Goal: Information Seeking & Learning: Find specific fact

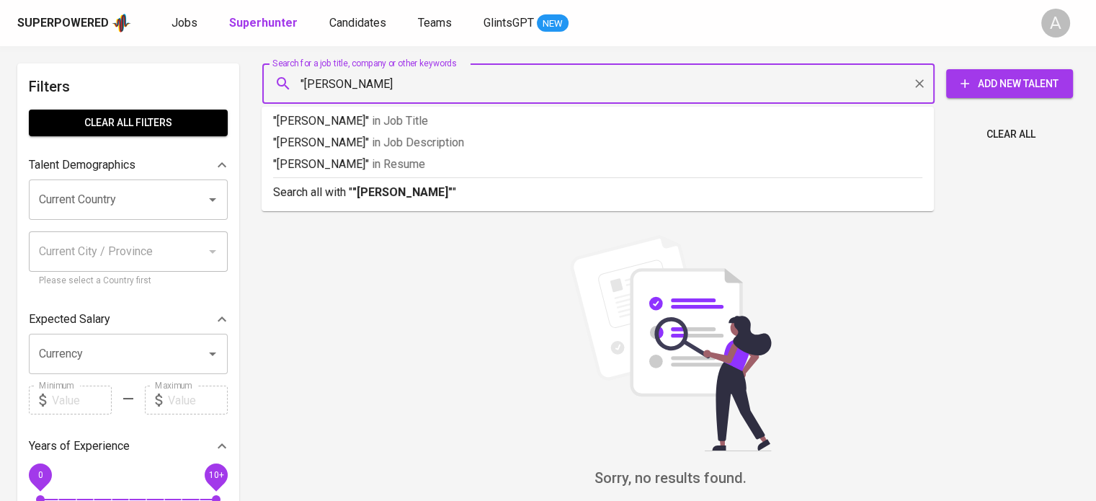
type input ""[PERSON_NAME]""
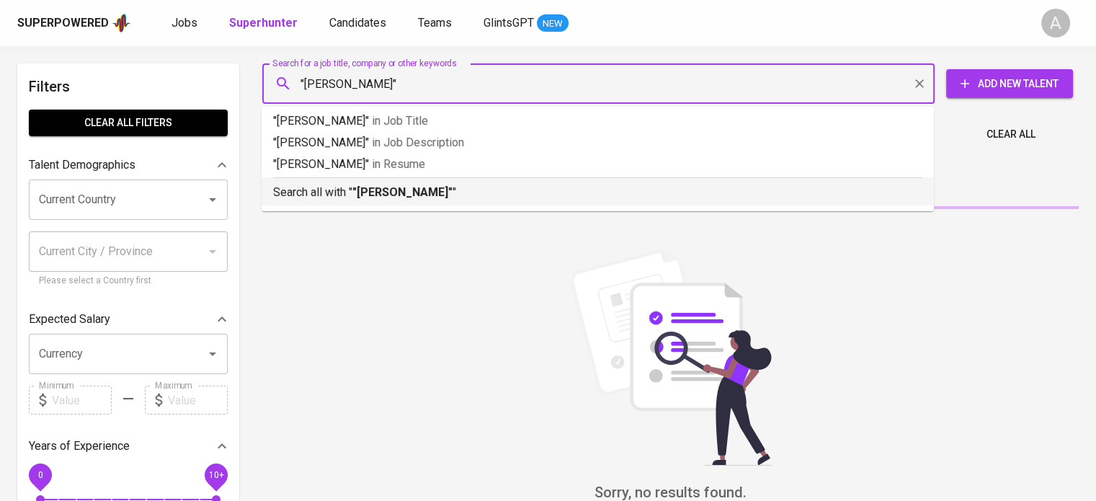
click at [341, 187] on p "Search all with " "[PERSON_NAME]" "" at bounding box center [597, 192] width 649 height 17
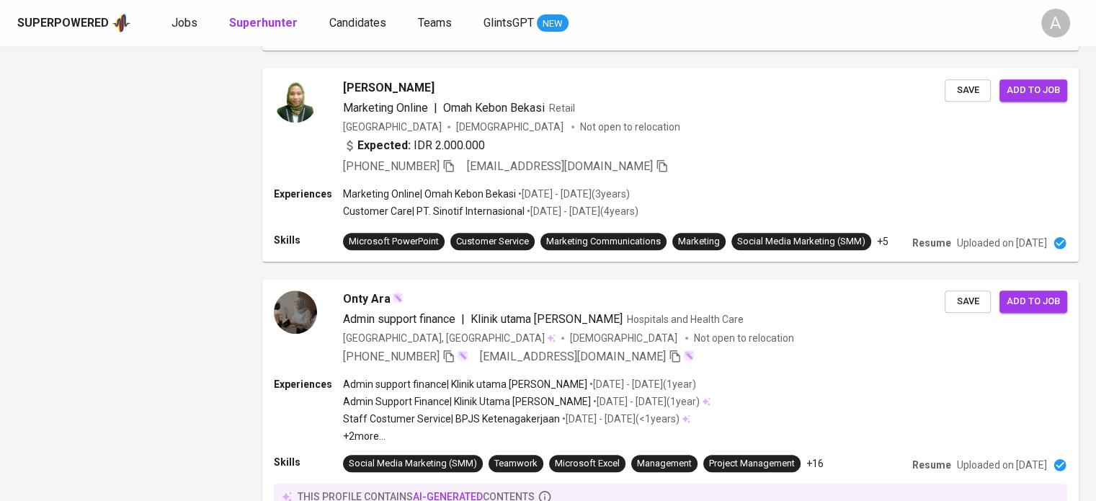
scroll to position [2035, 0]
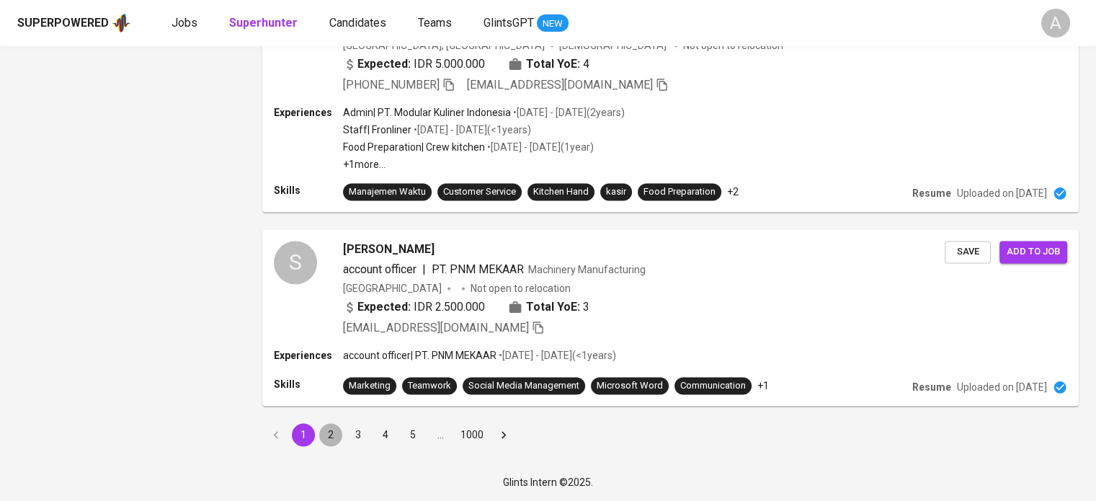
click at [328, 431] on button "2" at bounding box center [330, 434] width 23 height 23
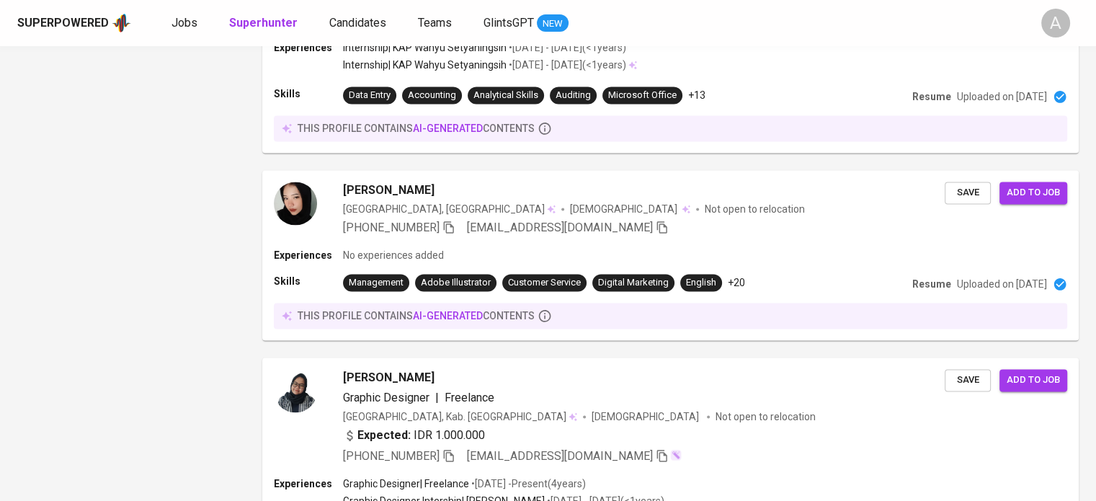
scroll to position [2306, 0]
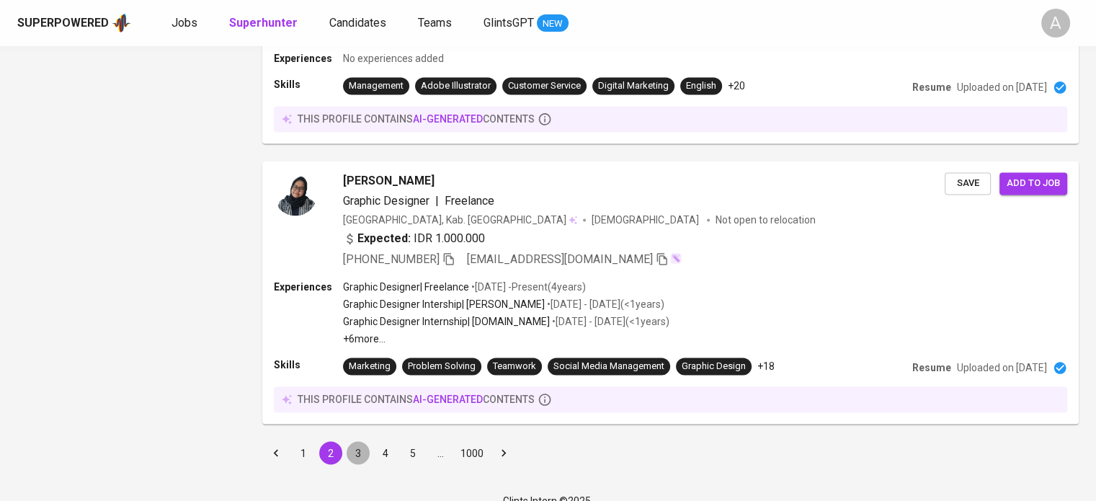
click at [354, 441] on button "3" at bounding box center [357, 452] width 23 height 23
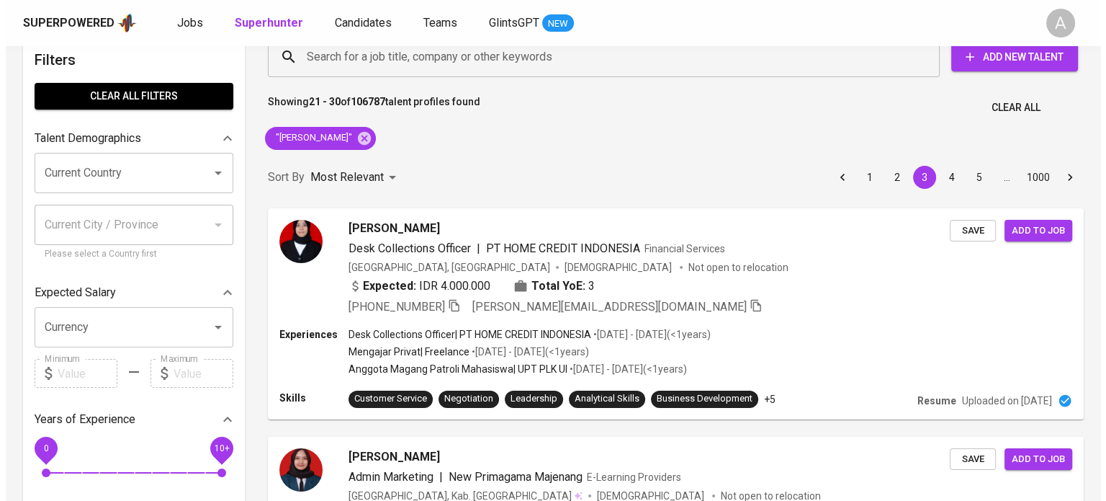
scroll to position [50, 0]
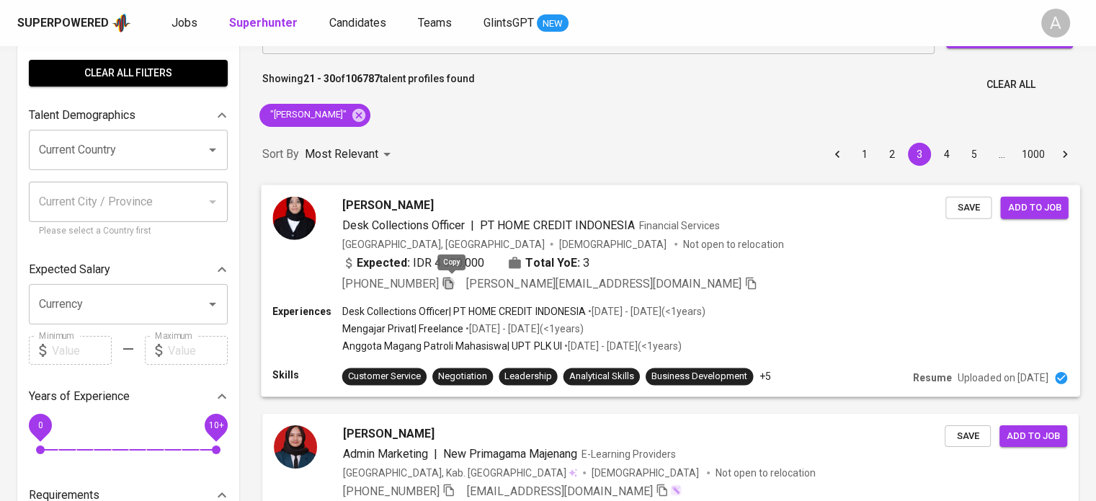
click at [451, 282] on icon "button" at bounding box center [448, 282] width 13 height 13
click at [799, 282] on div "[PHONE_NUMBER] [PERSON_NAME][EMAIL_ADDRESS][DOMAIN_NAME]" at bounding box center [644, 282] width 604 height 17
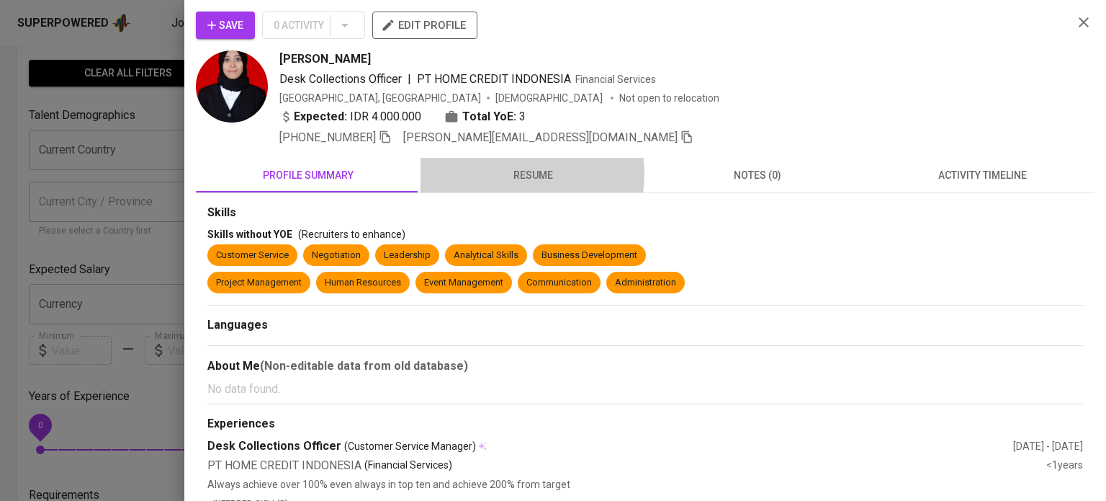
click at [524, 172] on span "resume" at bounding box center [532, 175] width 207 height 18
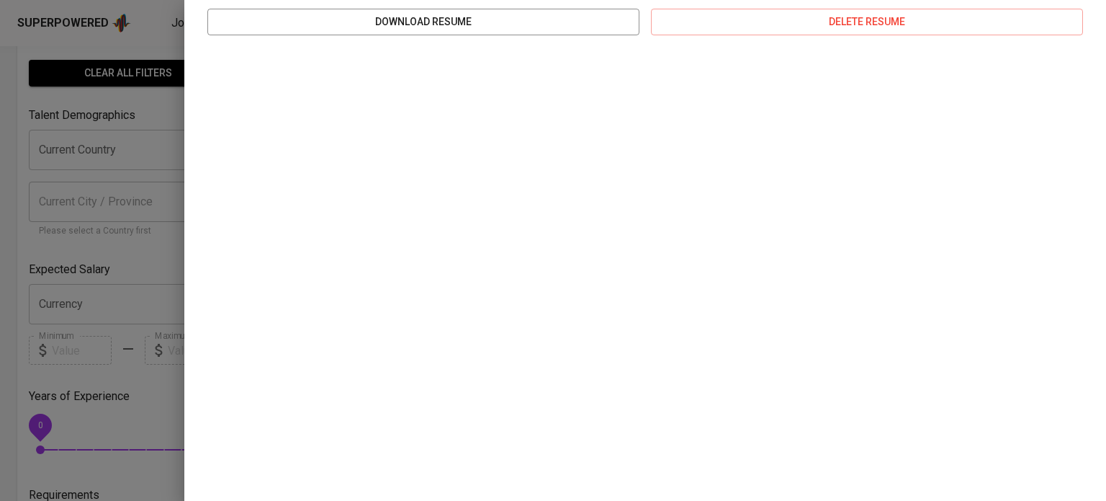
scroll to position [0, 0]
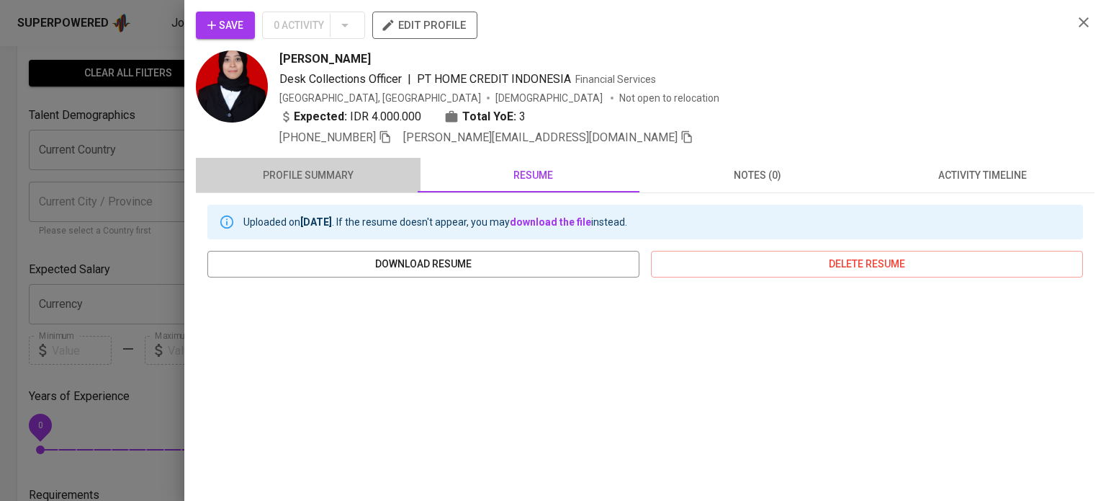
click at [321, 189] on button "profile summary" at bounding box center [308, 175] width 225 height 35
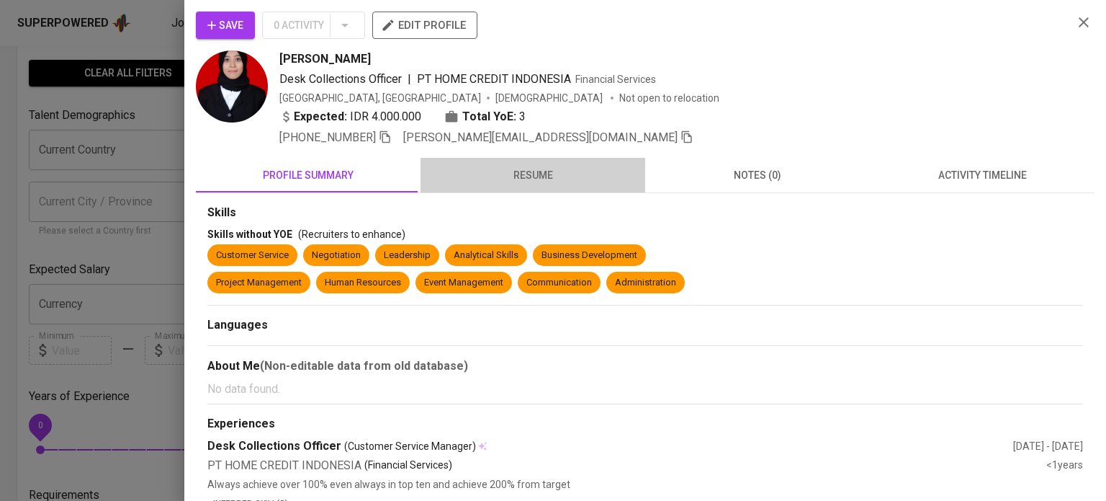
click at [547, 178] on span "resume" at bounding box center [532, 175] width 207 height 18
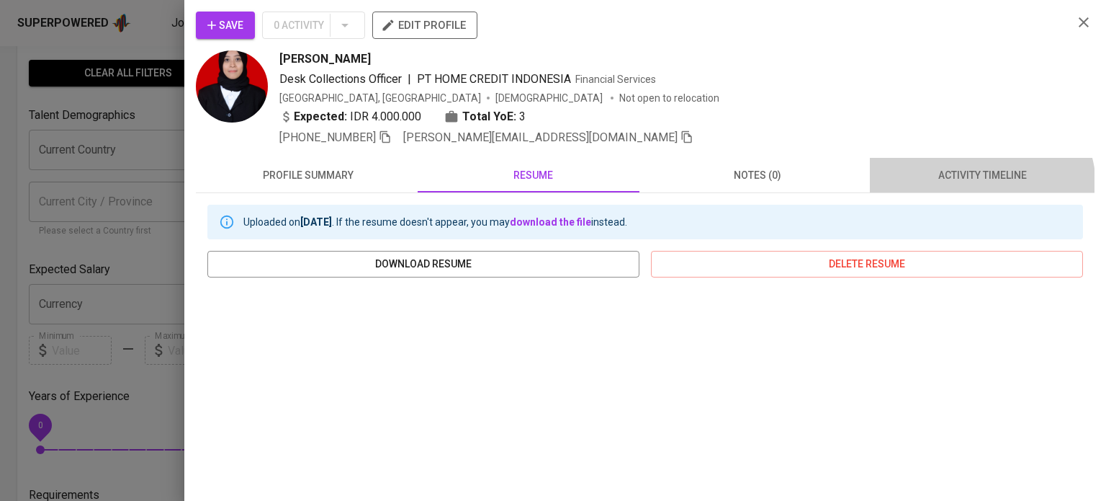
click at [972, 186] on button "activity timeline" at bounding box center [982, 175] width 225 height 35
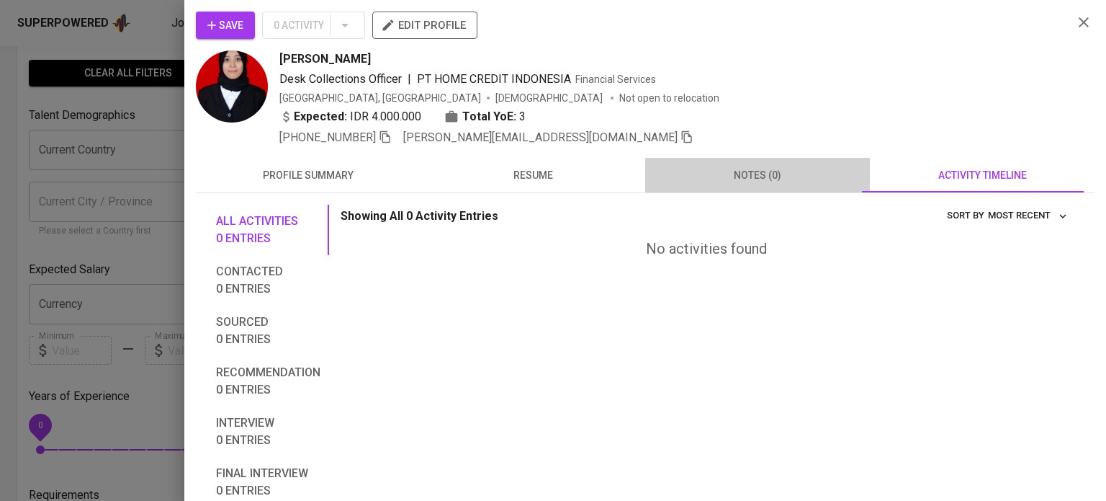
click at [751, 171] on span "notes (0)" at bounding box center [757, 175] width 207 height 18
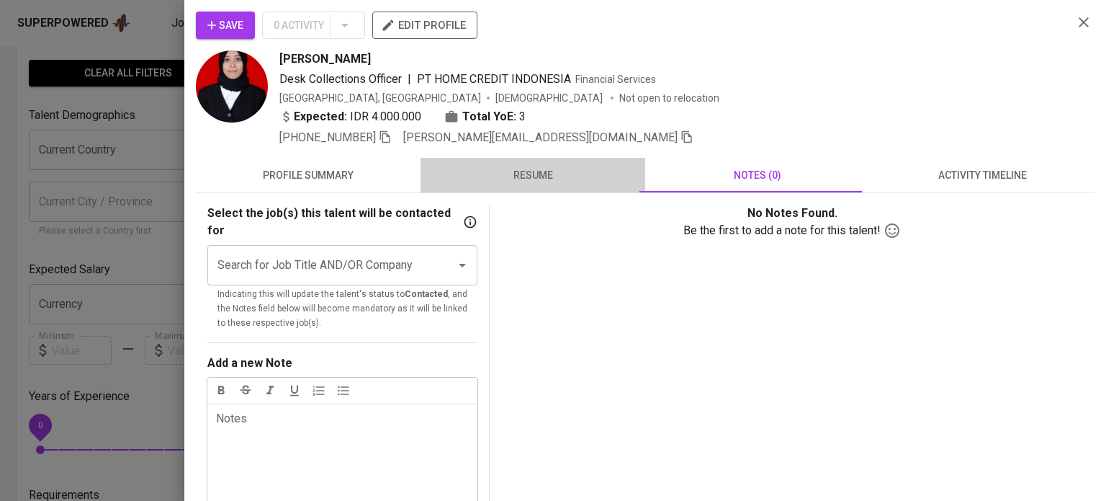
click at [572, 177] on span "resume" at bounding box center [532, 175] width 207 height 18
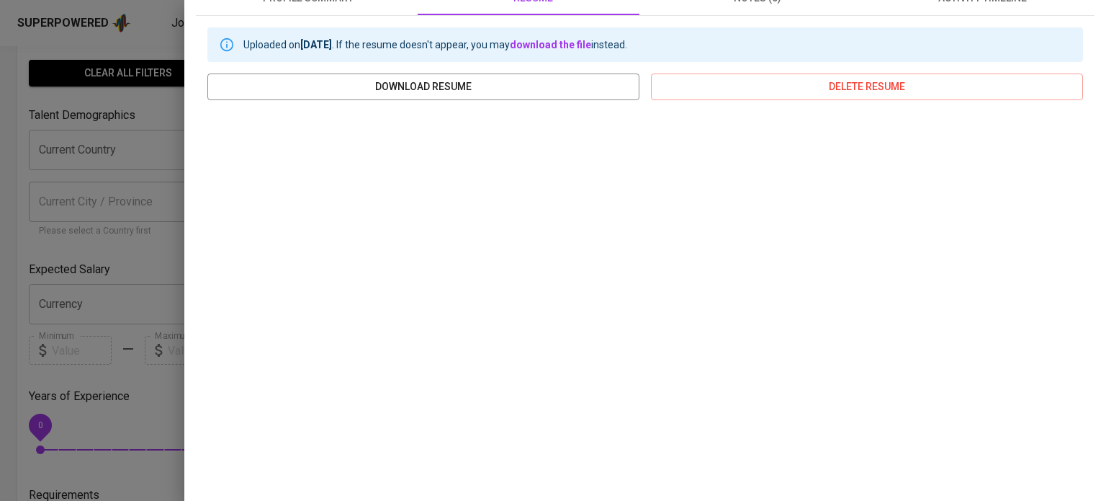
scroll to position [242, 0]
